Goal: Task Accomplishment & Management: Complete application form

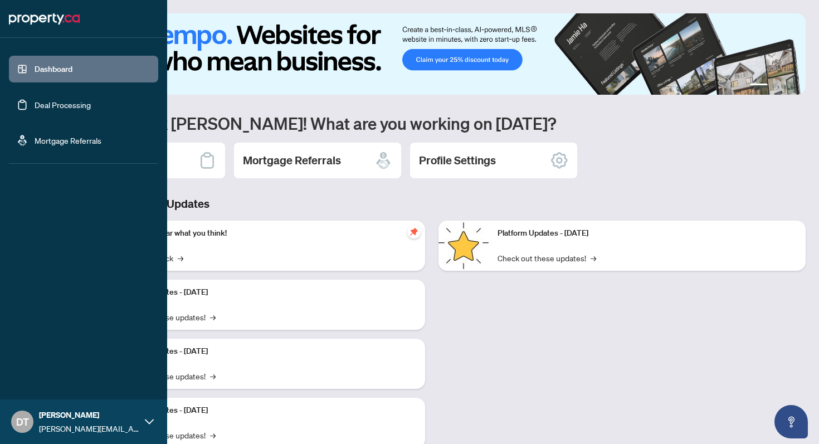
click at [45, 104] on link "Deal Processing" at bounding box center [63, 105] width 56 height 10
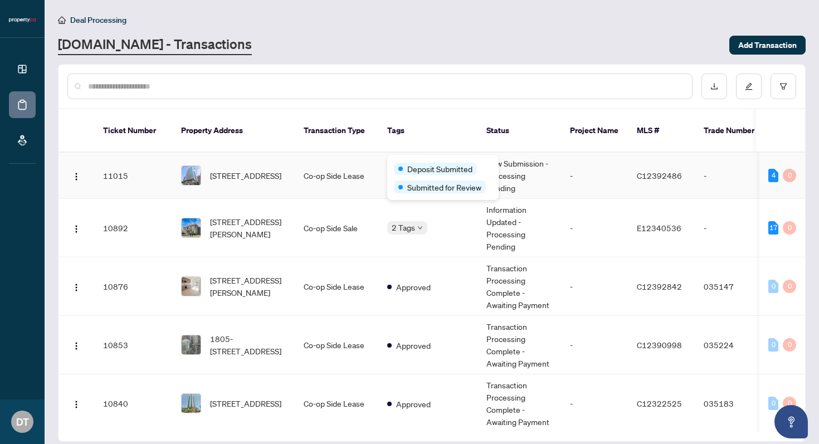
click at [450, 165] on span "Deposit Submitted" at bounding box center [439, 169] width 65 height 12
click at [561, 167] on td "-" at bounding box center [594, 176] width 67 height 46
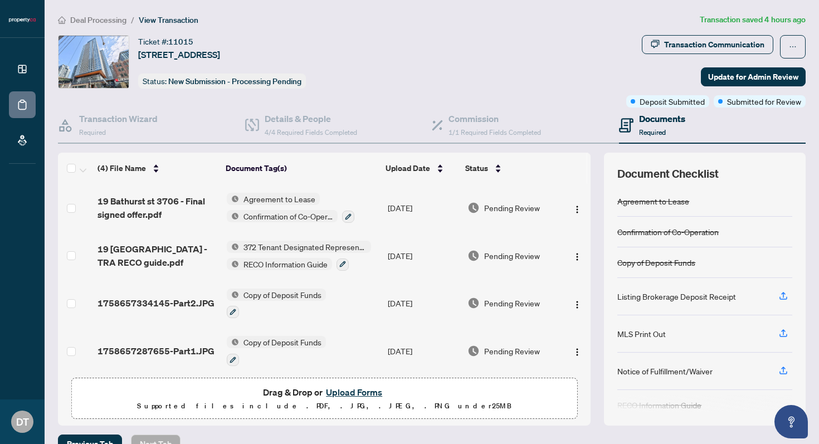
click at [354, 390] on button "Upload Forms" at bounding box center [353, 392] width 63 height 14
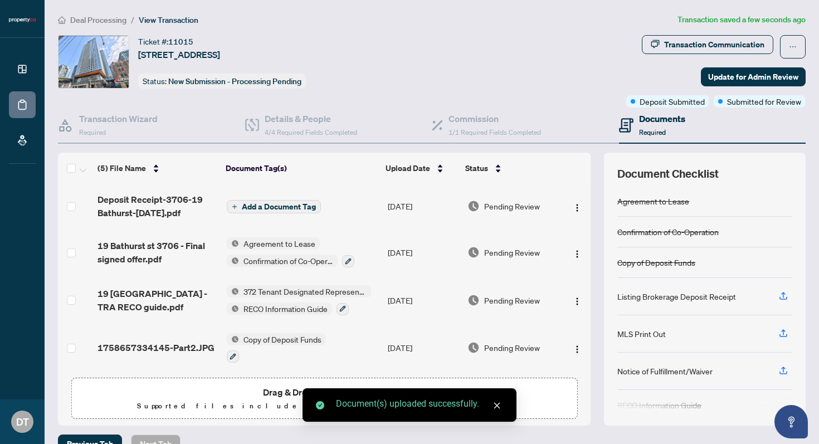
click at [267, 204] on span "Add a Document Tag" at bounding box center [279, 207] width 74 height 8
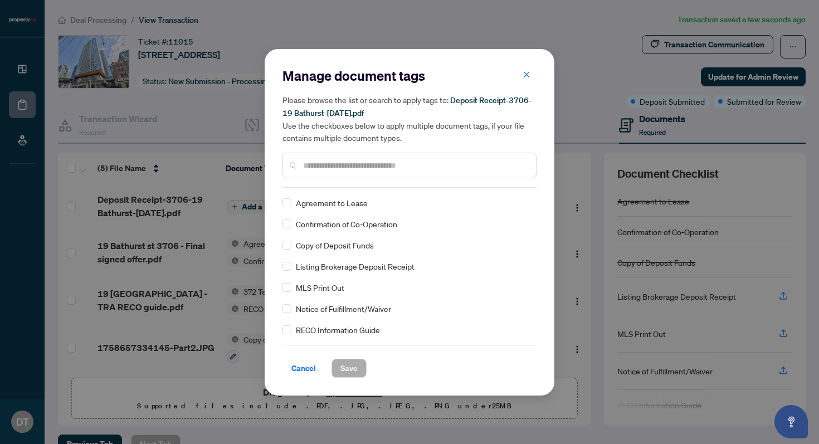
click at [380, 167] on input "text" at bounding box center [415, 165] width 224 height 12
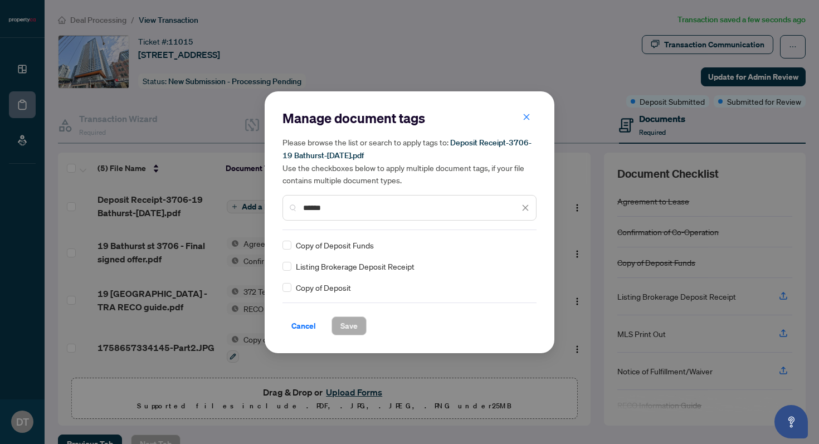
type input "******"
click at [351, 317] on span "Save" at bounding box center [348, 326] width 17 height 18
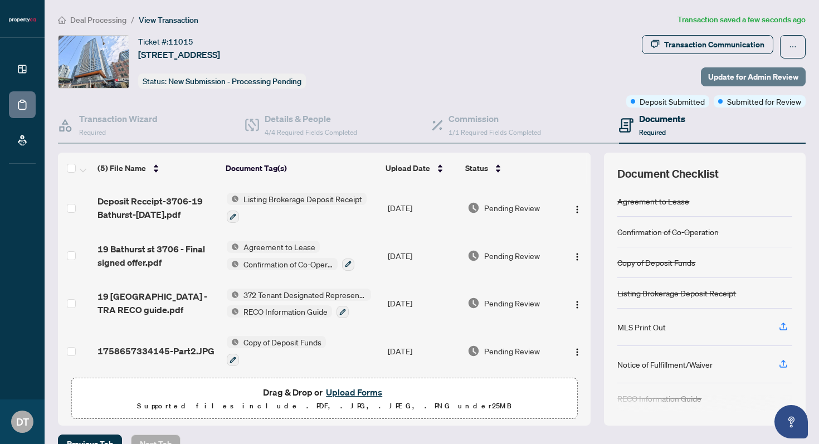
click at [736, 76] on span "Update for Admin Review" at bounding box center [753, 77] width 90 height 18
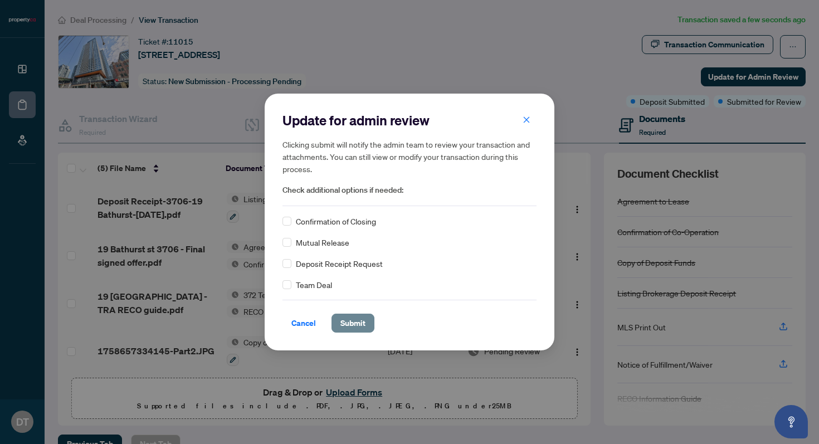
click at [359, 320] on span "Submit" at bounding box center [352, 323] width 25 height 18
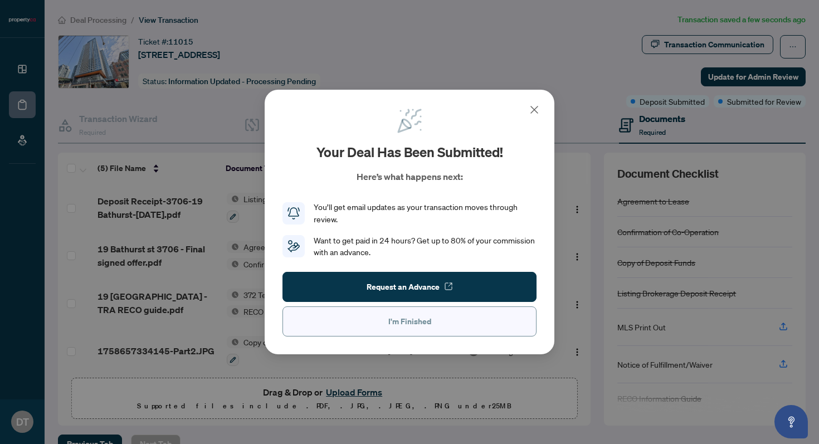
click at [429, 329] on span "I'm Finished" at bounding box center [409, 321] width 43 height 18
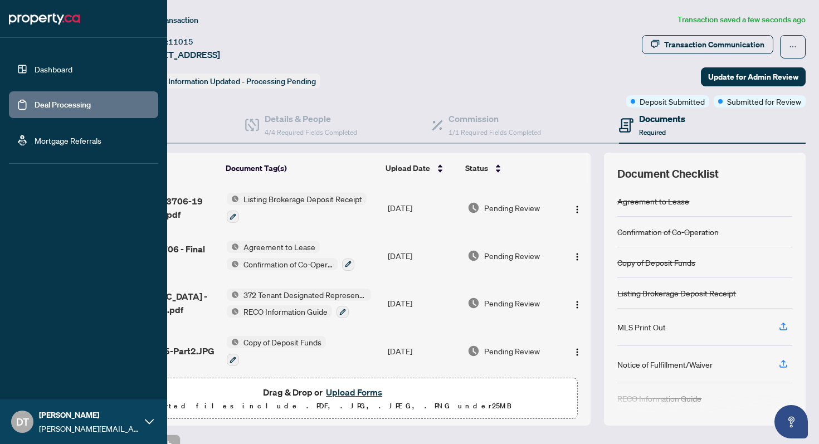
click at [35, 72] on link "Dashboard" at bounding box center [54, 69] width 38 height 10
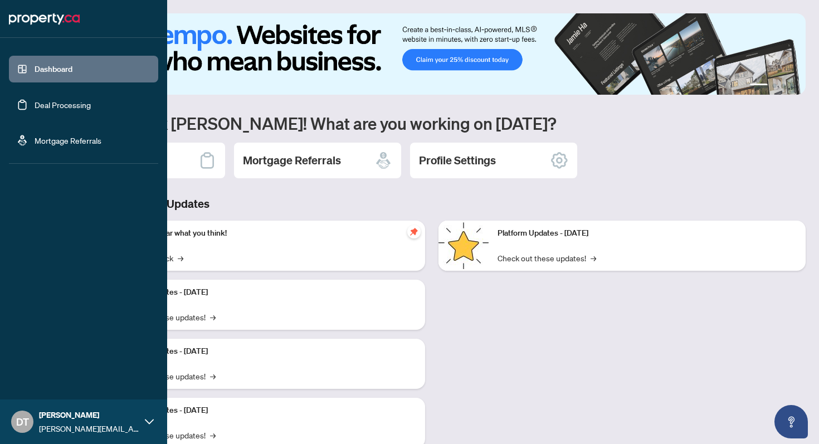
click at [50, 107] on link "Deal Processing" at bounding box center [63, 105] width 56 height 10
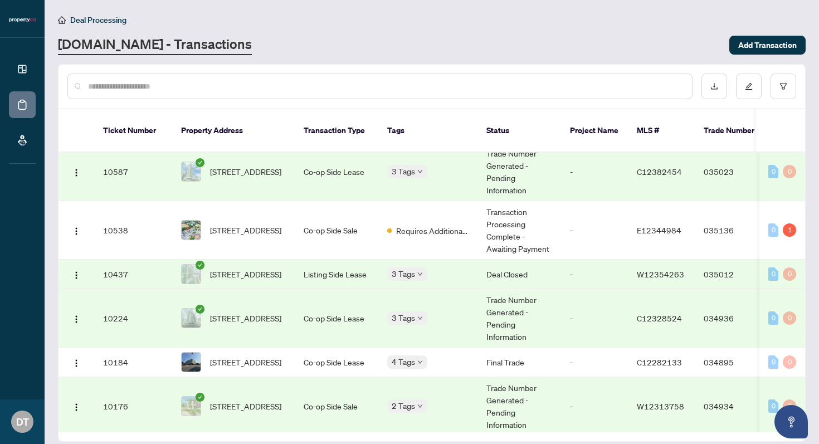
scroll to position [377, 0]
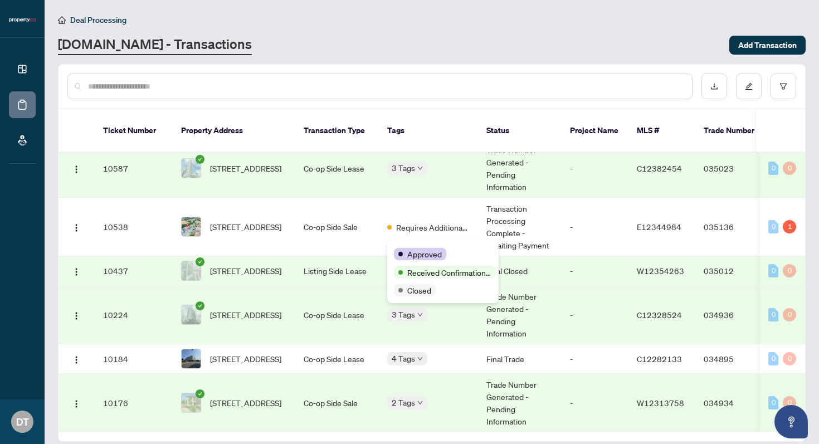
click at [417, 245] on div "Approved Received Confirmation of Closing Closed" at bounding box center [442, 271] width 111 height 63
